Goal: Information Seeking & Learning: Check status

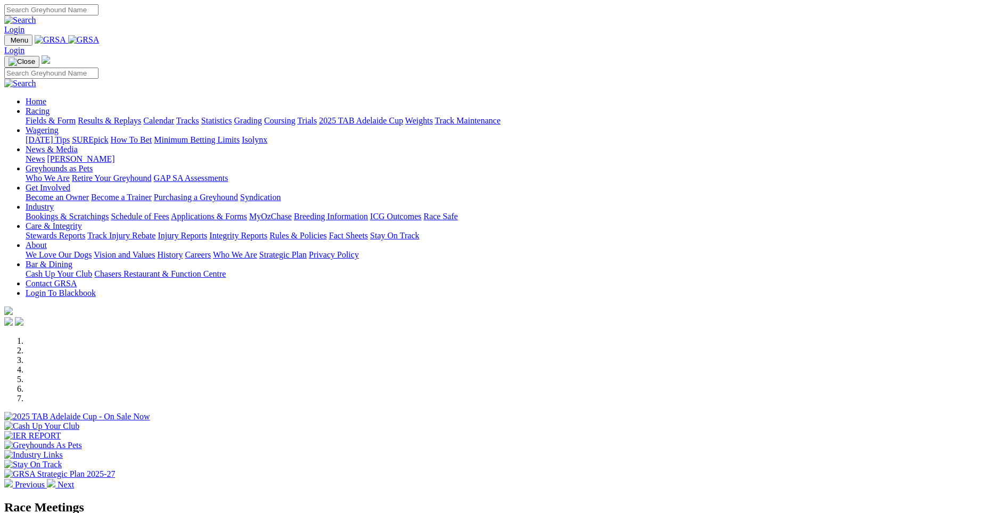
scroll to position [438, 0]
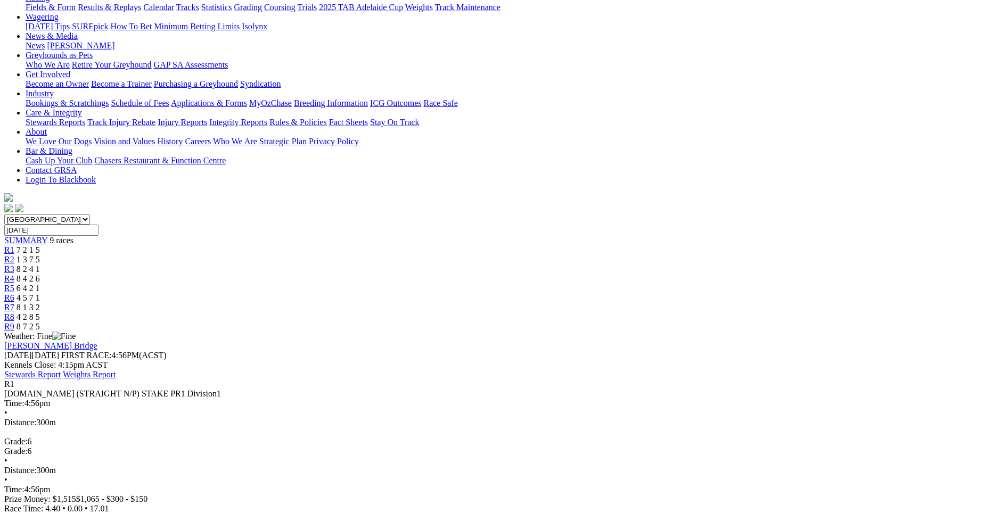
scroll to position [130, 0]
click at [40, 257] on span "1 3 7 5" at bounding box center [28, 261] width 23 height 9
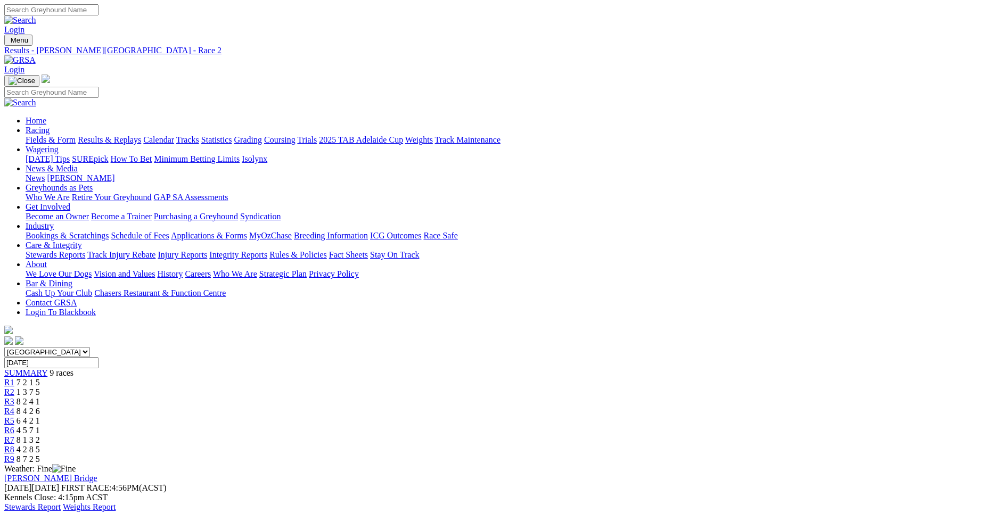
click at [14, 397] on span "R3" at bounding box center [9, 401] width 10 height 9
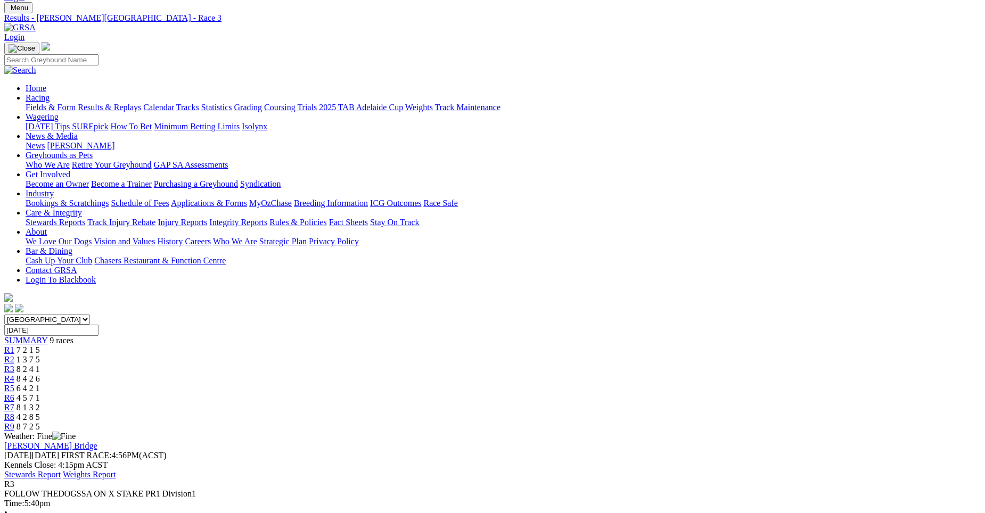
scroll to position [23, 0]
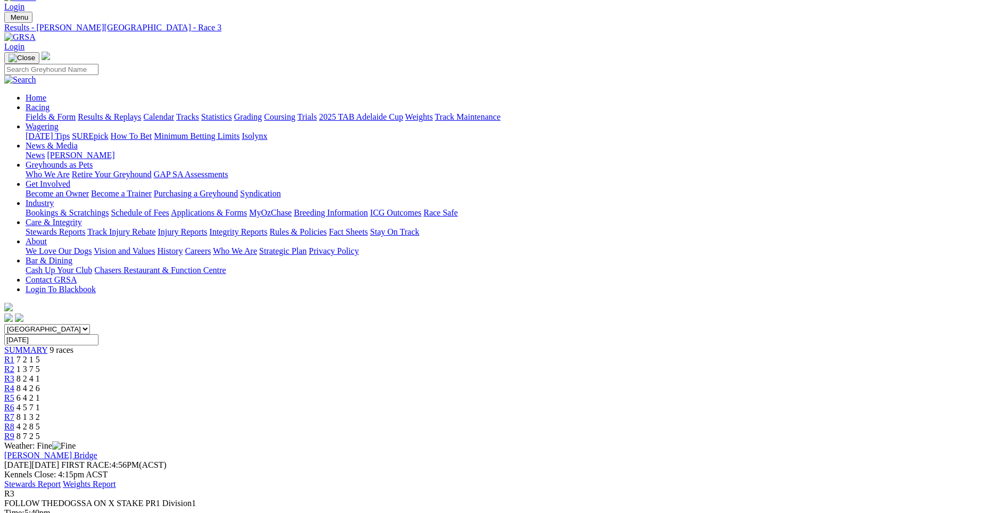
click at [473, 384] on div "R4 8 4 2 6" at bounding box center [492, 389] width 977 height 10
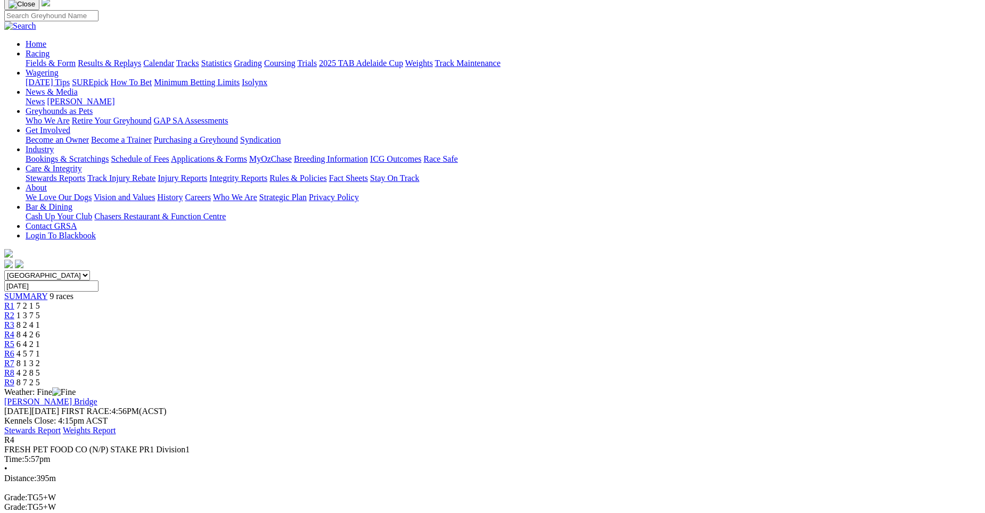
scroll to position [79, 0]
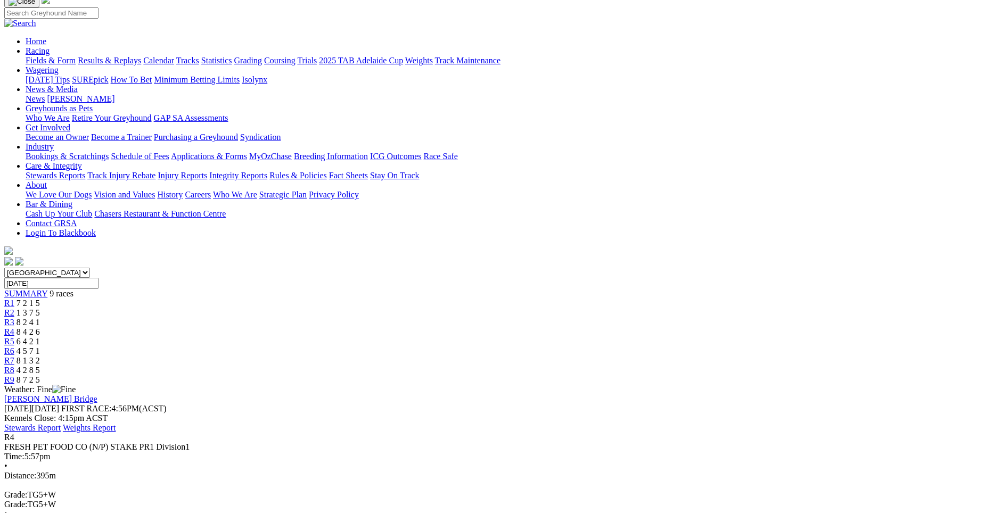
click at [40, 308] on span "1 3 7 5" at bounding box center [28, 312] width 23 height 9
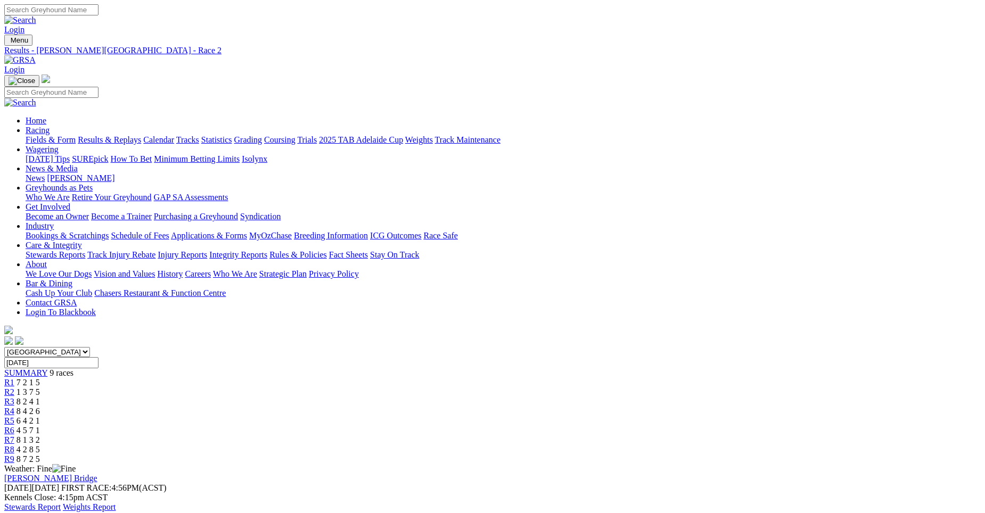
click at [411, 397] on div "R3 8 2 4 1" at bounding box center [492, 402] width 977 height 10
drag, startPoint x: 0, startPoint y: 0, endPoint x: 906, endPoint y: 402, distance: 990.9
click at [473, 407] on div "R4 8 4 2 6" at bounding box center [492, 412] width 977 height 10
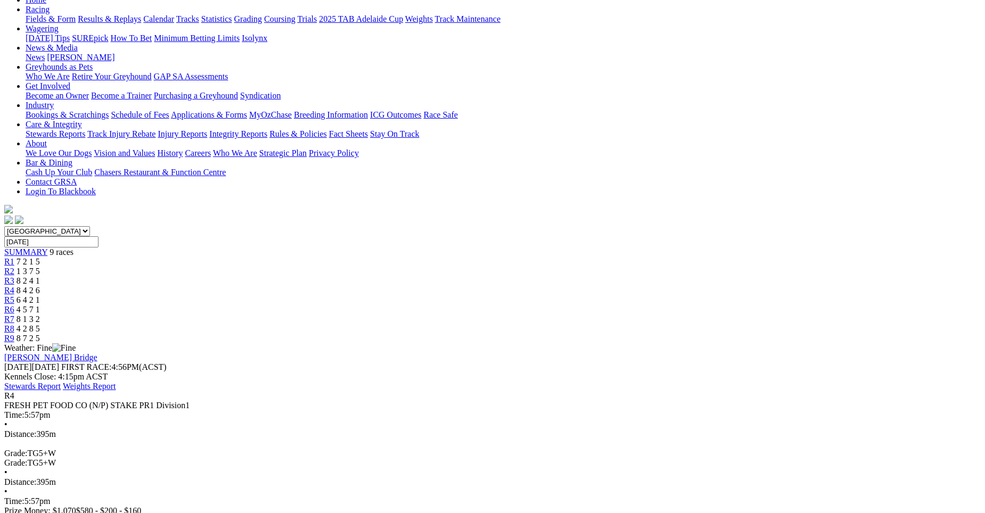
scroll to position [123, 0]
click at [14, 293] on span "R5" at bounding box center [9, 297] width 10 height 9
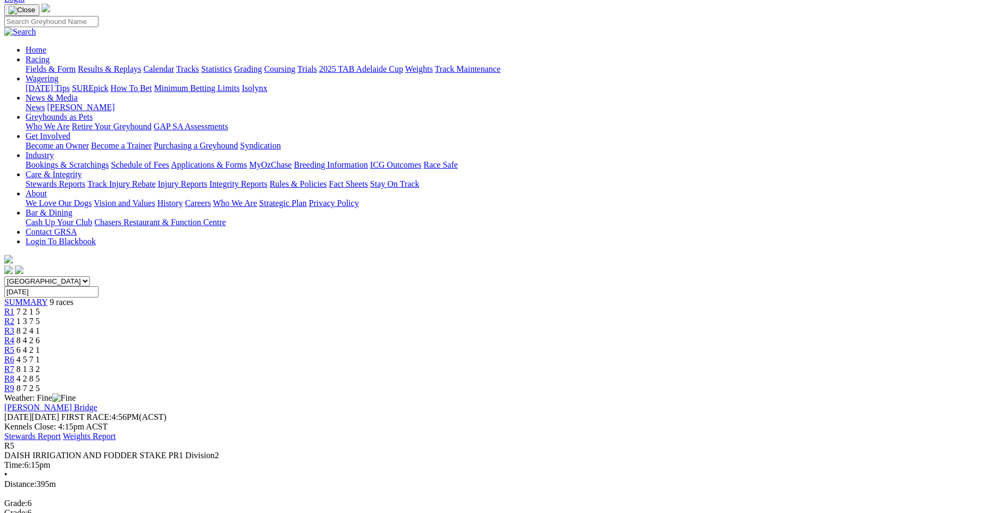
scroll to position [61, 0]
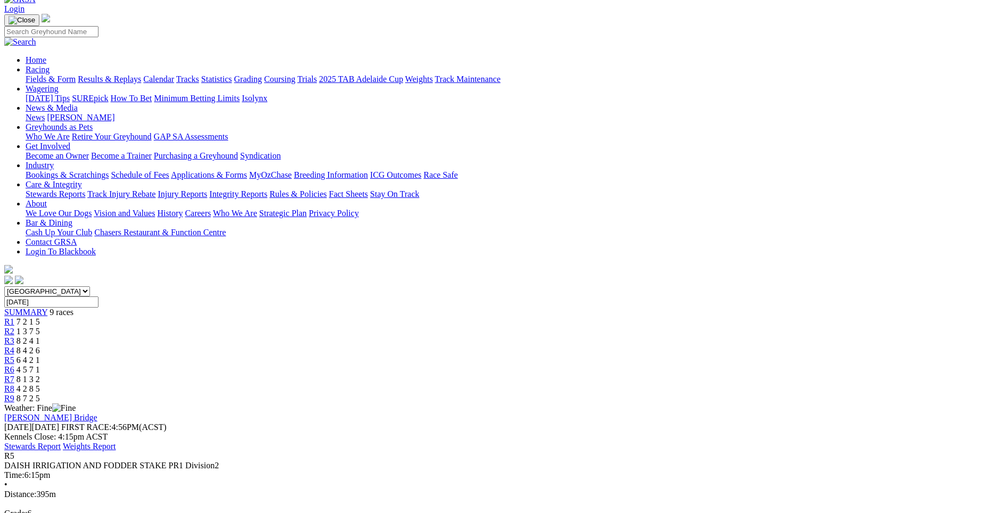
click at [607, 365] on div "R6 4 5 7 1" at bounding box center [492, 370] width 977 height 10
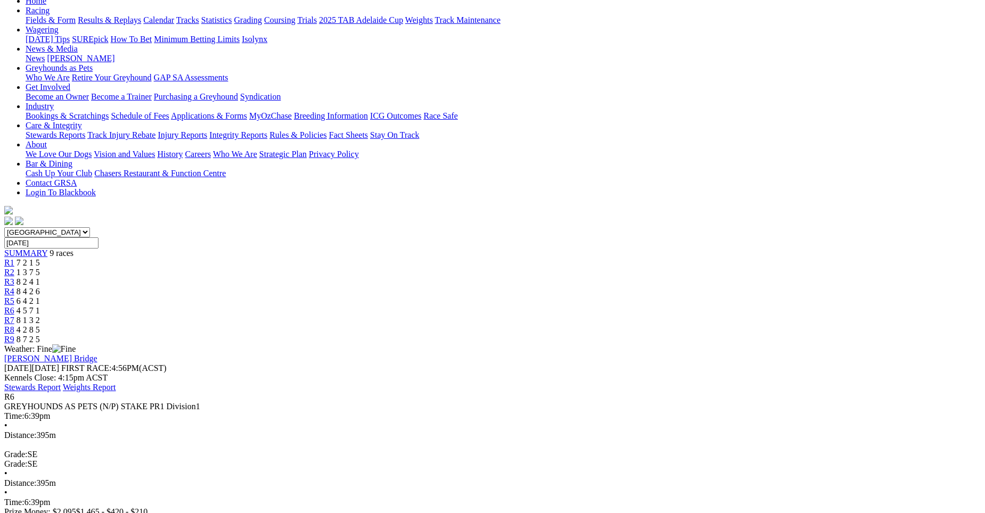
scroll to position [118, 0]
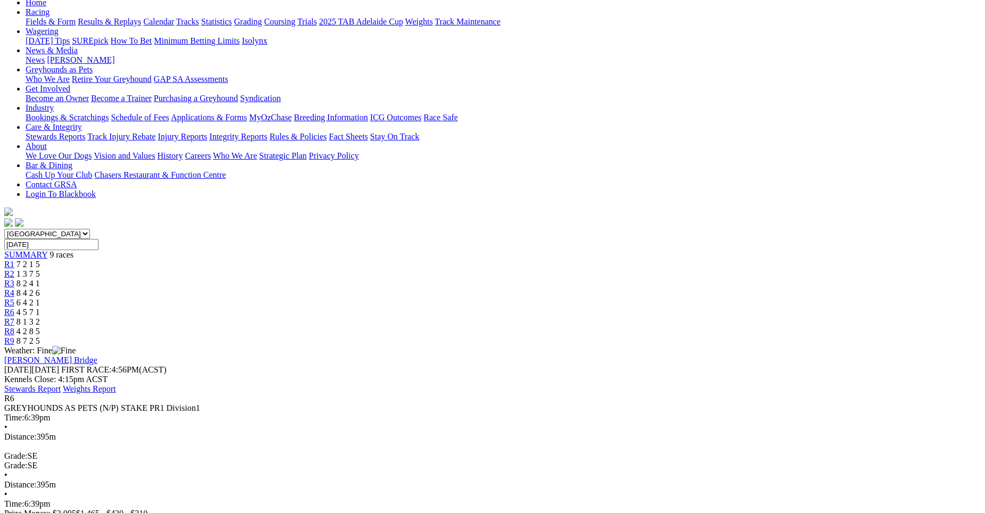
click at [658, 317] on div "R7 8 1 3 2" at bounding box center [492, 322] width 977 height 10
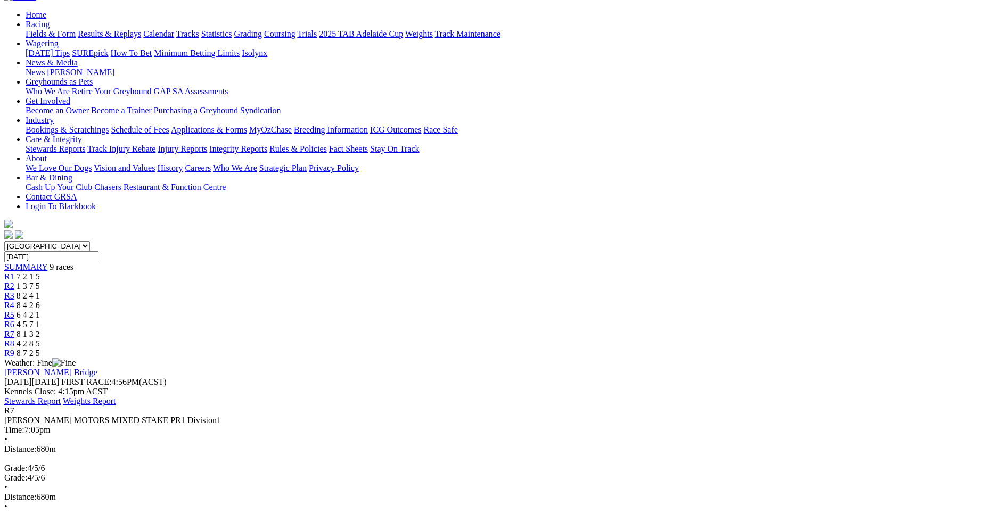
scroll to position [80, 0]
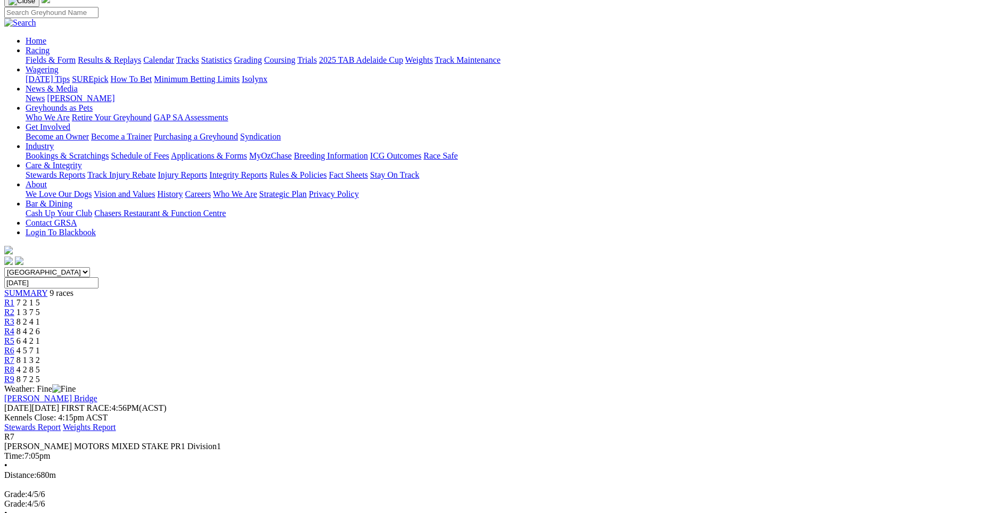
click at [40, 365] on span "4 2 8 5" at bounding box center [28, 369] width 23 height 9
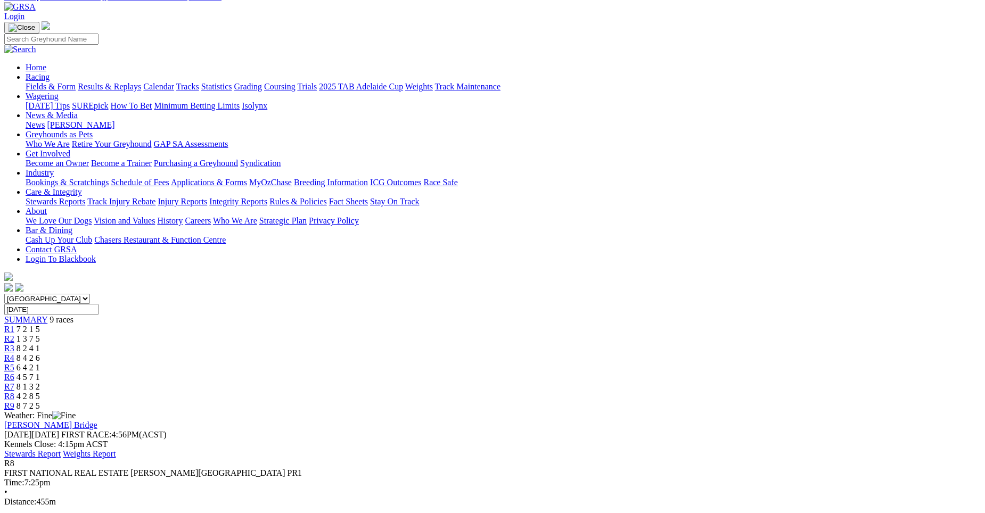
scroll to position [15, 0]
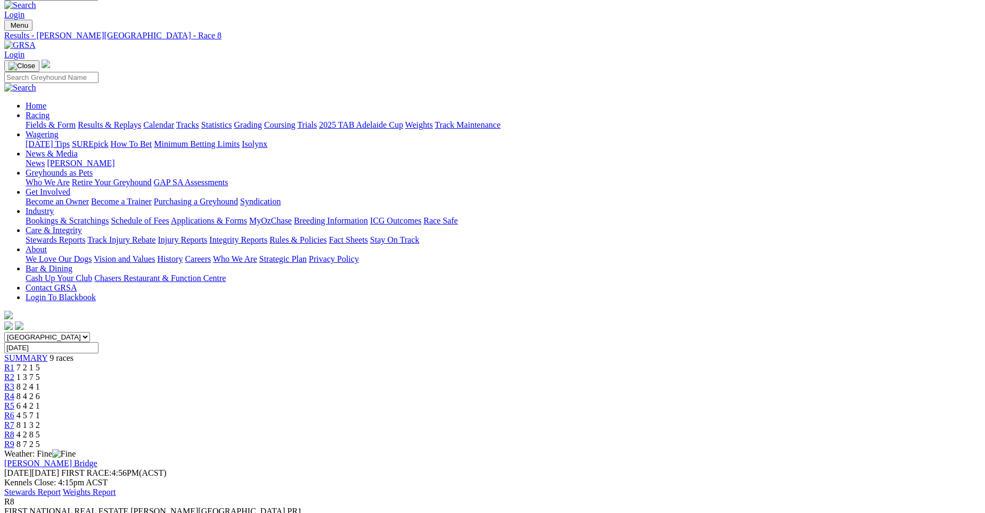
click at [791, 440] on div "R9 8 7 2 5" at bounding box center [492, 445] width 977 height 10
